Goal: Check status

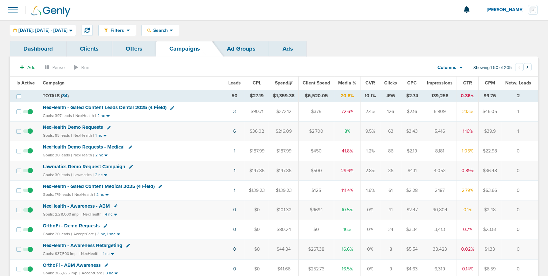
click at [88, 127] on span "NexHealth Demo Requests" at bounding box center [73, 127] width 60 height 6
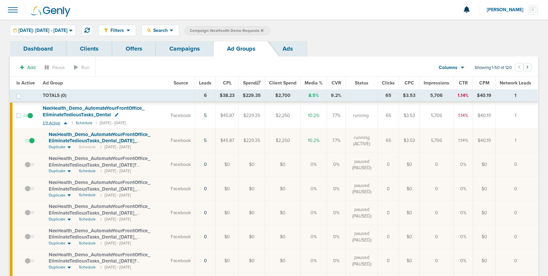
click at [65, 125] on icon at bounding box center [65, 123] width 7 height 6
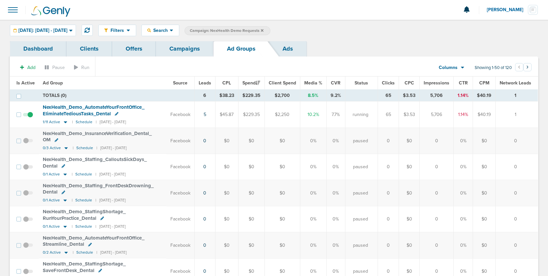
click at [188, 48] on link "Campaigns" at bounding box center [185, 48] width 58 height 15
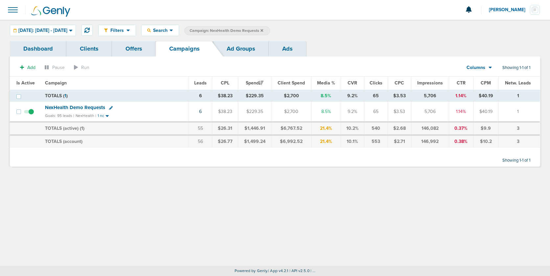
click at [92, 107] on span "NexHealth Demo Requests" at bounding box center [75, 108] width 60 height 6
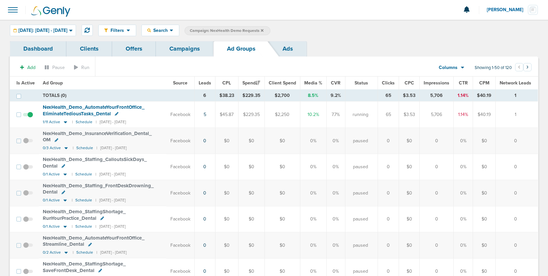
click at [207, 82] on span "Leads" at bounding box center [205, 83] width 12 height 6
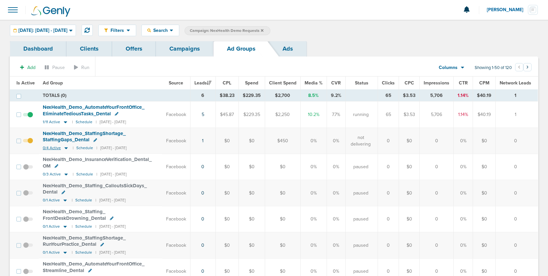
click at [64, 147] on icon at bounding box center [66, 148] width 7 height 6
